Goal: Task Accomplishment & Management: Use online tool/utility

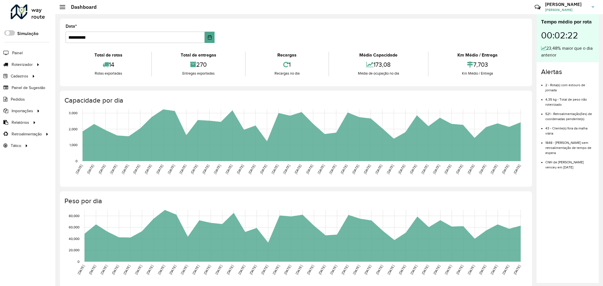
click at [36, 13] on div at bounding box center [28, 12] width 34 height 15
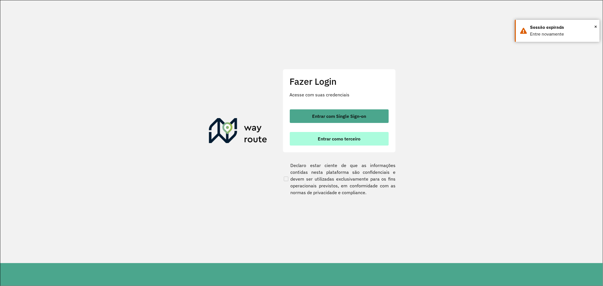
click at [346, 135] on button "Entrar como terceiro" at bounding box center [339, 139] width 99 height 14
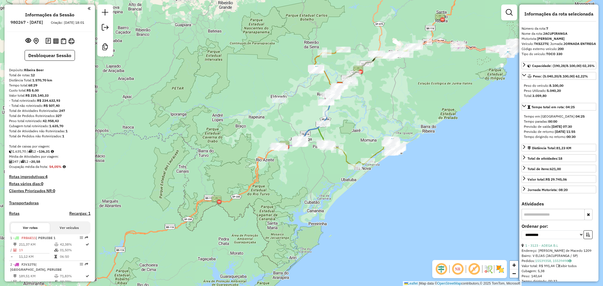
select select "**********"
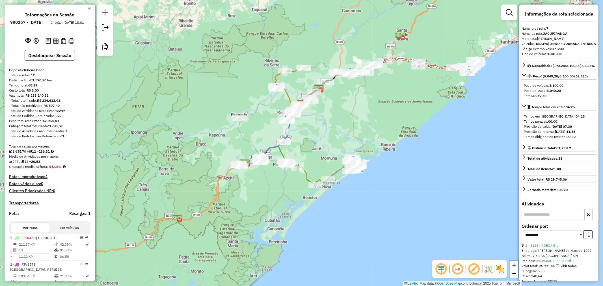
drag, startPoint x: 241, startPoint y: 170, endPoint x: 241, endPoint y: 176, distance: 6.2
click at [210, 181] on div "Janela de atendimento Grade de atendimento Capacidade Transportadoras Veículos …" at bounding box center [301, 143] width 603 height 286
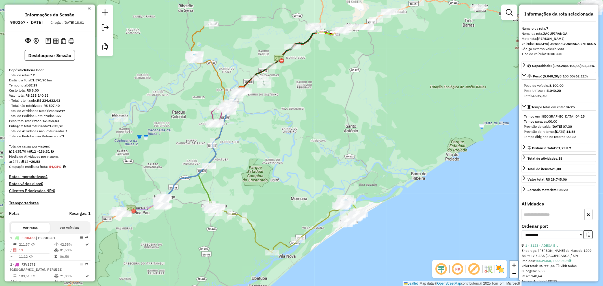
drag, startPoint x: 258, startPoint y: 157, endPoint x: 264, endPoint y: 212, distance: 55.1
click at [264, 212] on div "Janela de atendimento Grade de atendimento Capacidade Transportadoras Veículos …" at bounding box center [301, 143] width 603 height 286
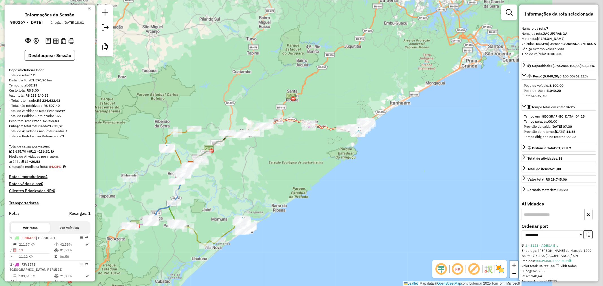
drag, startPoint x: 409, startPoint y: 137, endPoint x: 345, endPoint y: 165, distance: 70.2
click at [345, 165] on div "Janela de atendimento Grade de atendimento Capacidade Transportadoras Veículos …" at bounding box center [301, 143] width 603 height 286
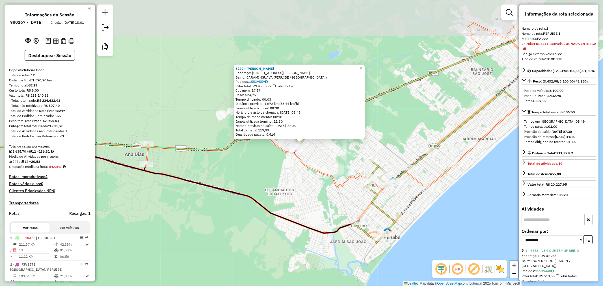
scroll to position [235, 0]
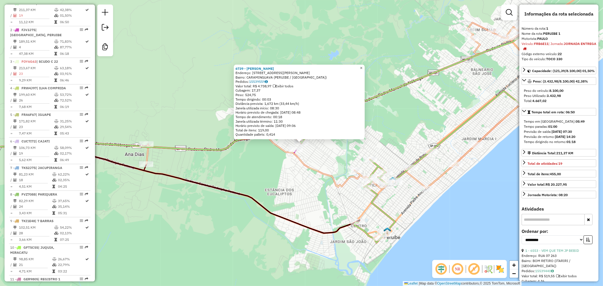
click at [362, 65] on span "×" at bounding box center [361, 67] width 3 height 5
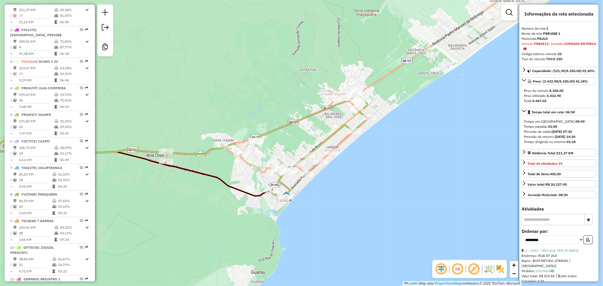
drag, startPoint x: 259, startPoint y: 217, endPoint x: 298, endPoint y: 199, distance: 43.1
click at [297, 199] on div "Janela de atendimento Grade de atendimento Capacidade Transportadoras Veículos …" at bounding box center [301, 143] width 603 height 286
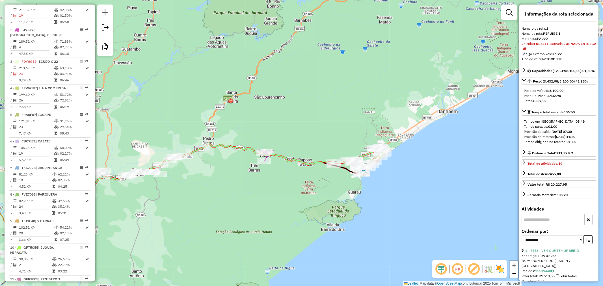
drag, startPoint x: 263, startPoint y: 214, endPoint x: 335, endPoint y: 176, distance: 81.0
click at [334, 176] on div "Janela de atendimento Grade de atendimento Capacidade Transportadoras Veículos …" at bounding box center [301, 143] width 603 height 286
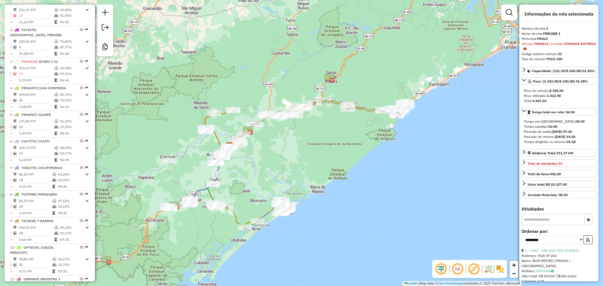
drag, startPoint x: 290, startPoint y: 209, endPoint x: 329, endPoint y: 160, distance: 62.6
click at [329, 160] on div "Janela de atendimento Grade de atendimento Capacidade Transportadoras Veículos …" at bounding box center [301, 143] width 603 height 286
